Goal: Find specific page/section

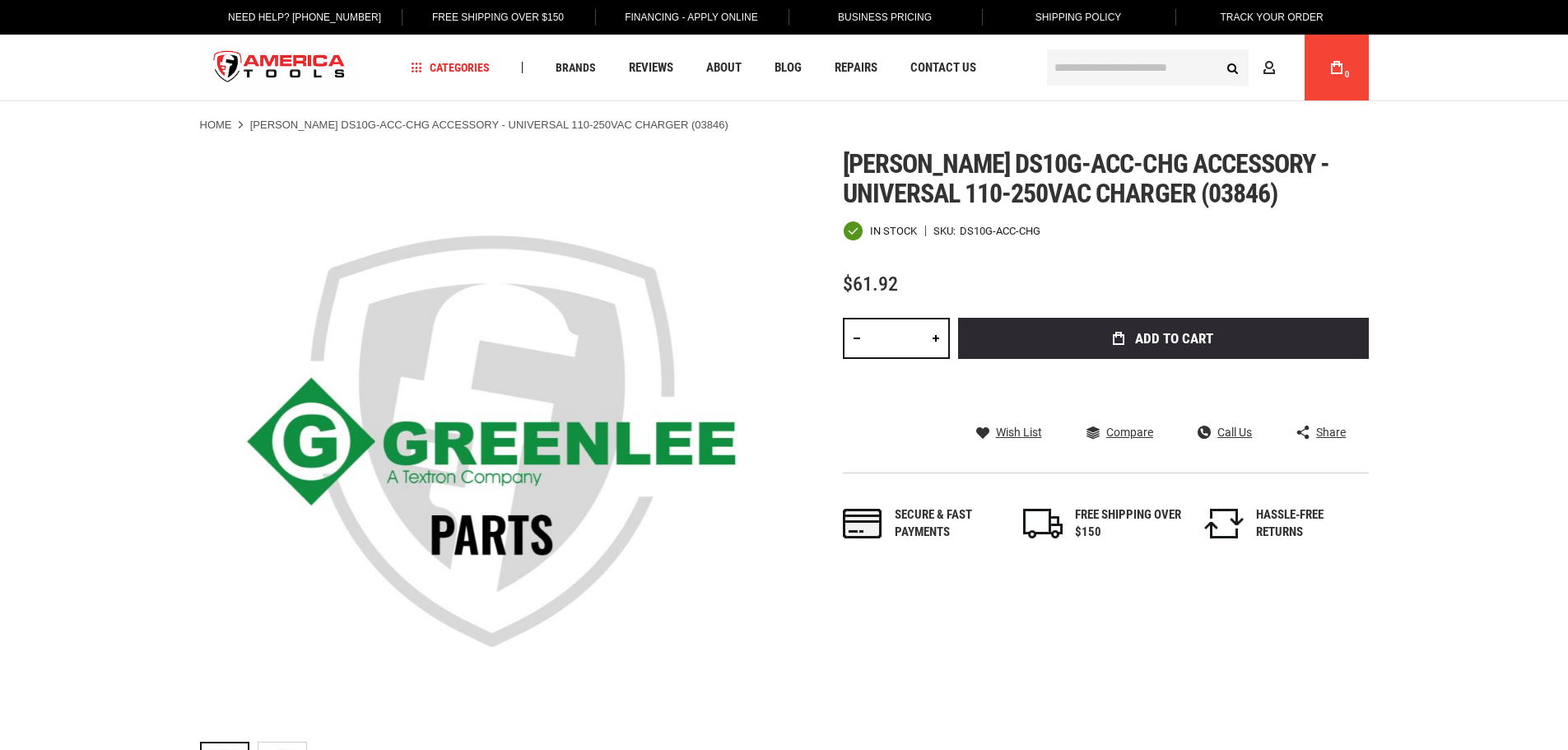
click at [1172, 67] on input "text" at bounding box center [1148, 67] width 202 height 36
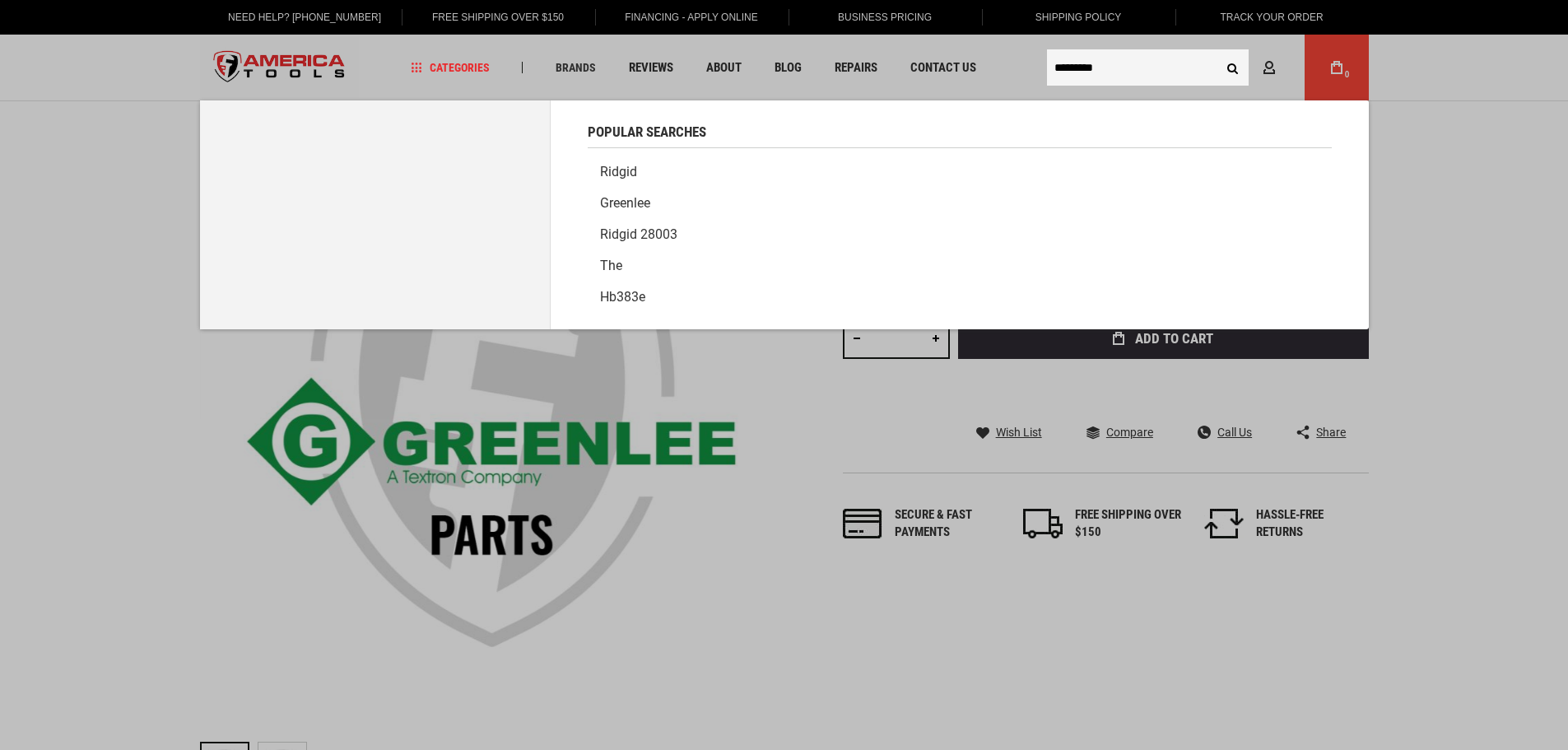
type input "*********"
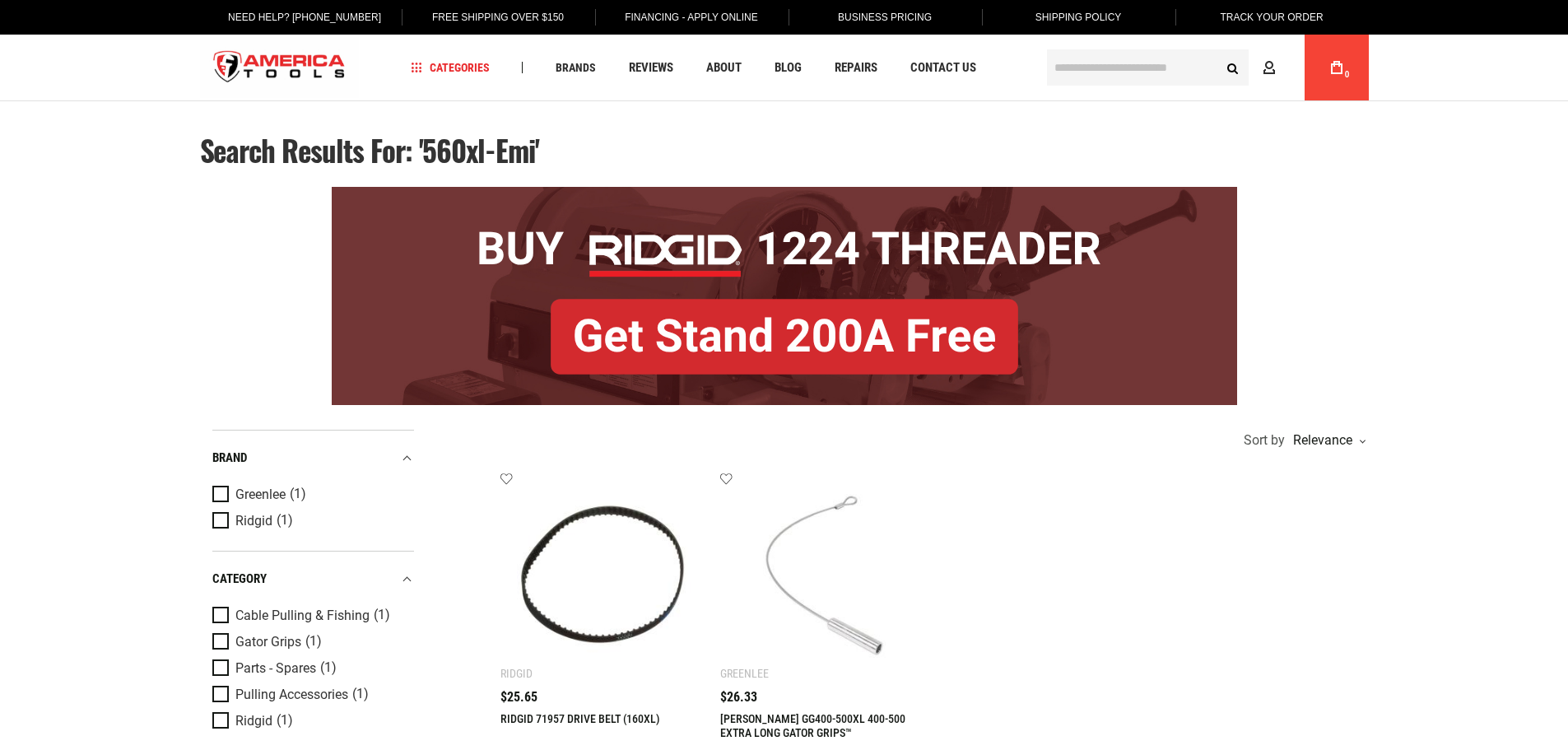
click at [284, 59] on img "store logo" at bounding box center [280, 68] width 160 height 62
